Goal: Transaction & Acquisition: Download file/media

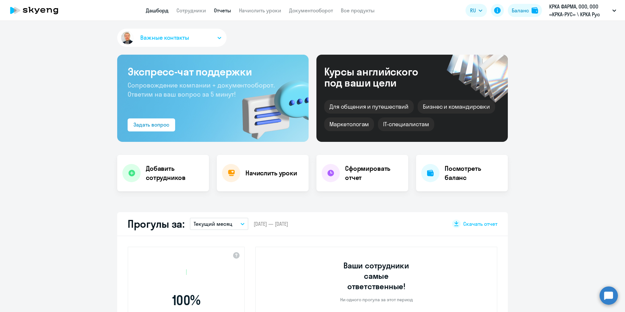
click at [223, 12] on link "Отчеты" at bounding box center [222, 10] width 17 height 7
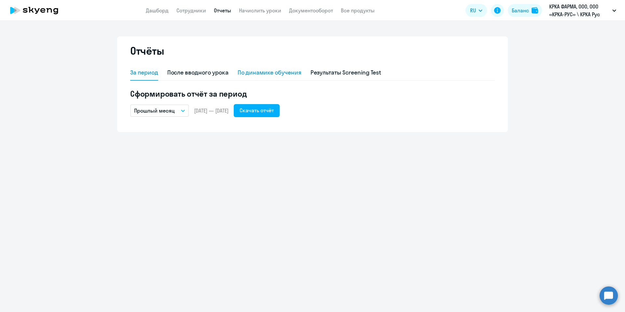
click at [291, 73] on div "По динамике обучения" at bounding box center [270, 72] width 64 height 8
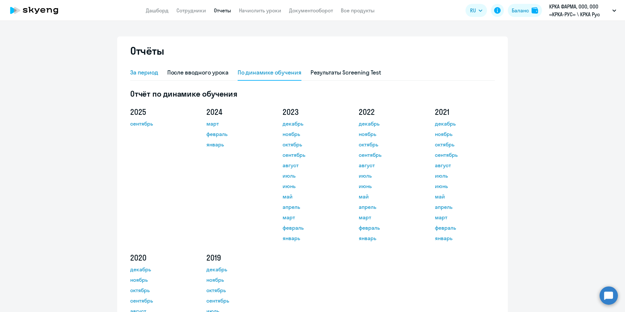
click at [138, 71] on div "За период" at bounding box center [144, 72] width 28 height 8
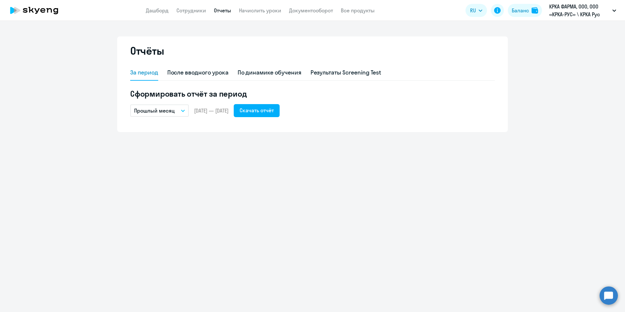
click at [181, 113] on button "Прошлый месяц" at bounding box center [159, 110] width 59 height 12
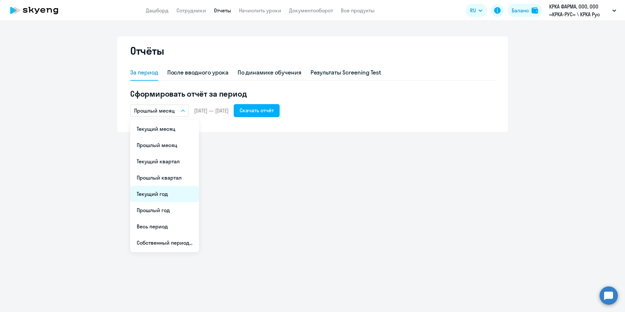
click at [162, 189] on li "Текущий год" at bounding box center [164, 194] width 69 height 16
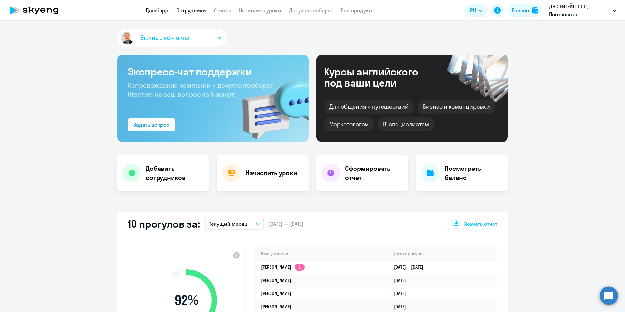
click at [193, 8] on link "Сотрудники" at bounding box center [191, 10] width 30 height 7
select select "30"
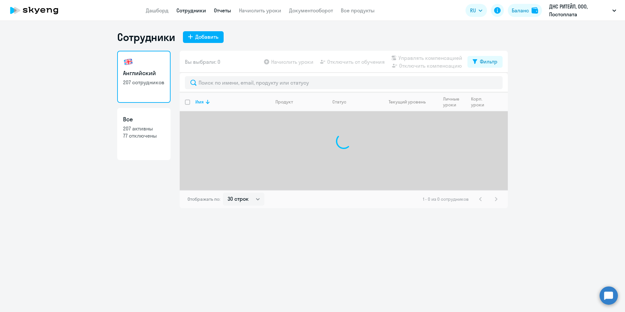
click at [223, 12] on link "Отчеты" at bounding box center [222, 10] width 17 height 7
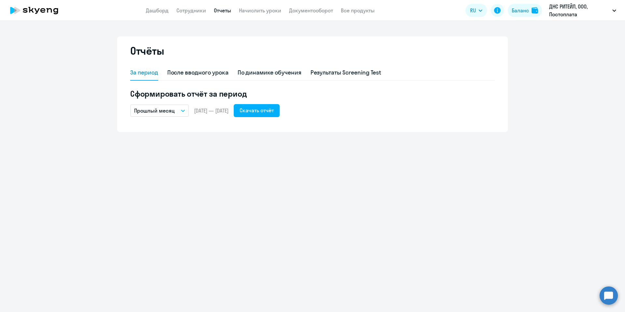
click at [179, 109] on button "Прошлый месяц" at bounding box center [159, 110] width 59 height 12
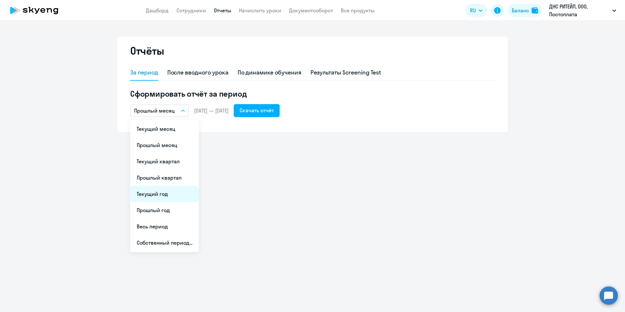
click at [183, 196] on li "Текущий год" at bounding box center [164, 194] width 69 height 16
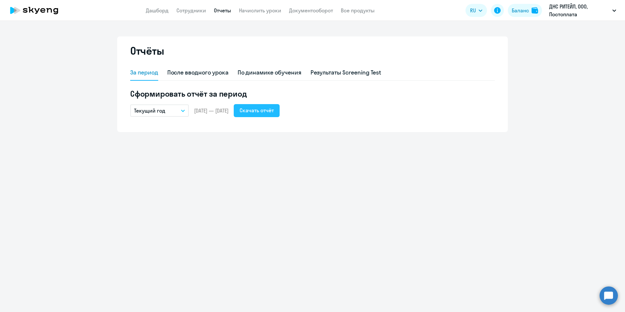
click at [269, 111] on div "Скачать отчёт" at bounding box center [256, 110] width 34 height 8
